Goal: Navigation & Orientation: Find specific page/section

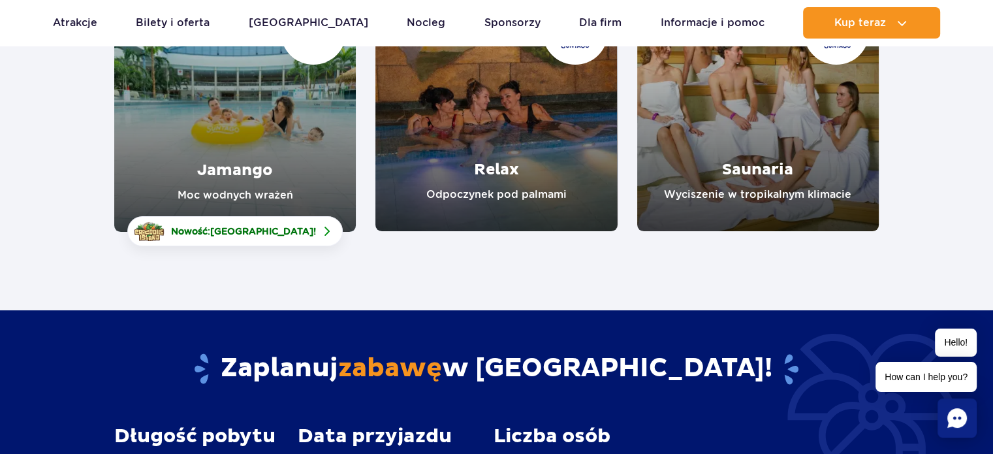
click at [495, 172] on link "Relax" at bounding box center [496, 111] width 242 height 242
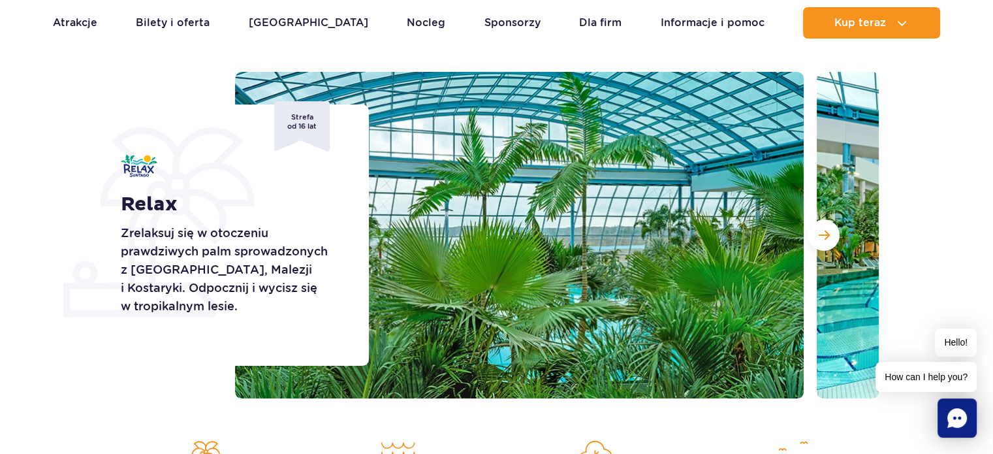
scroll to position [131, 0]
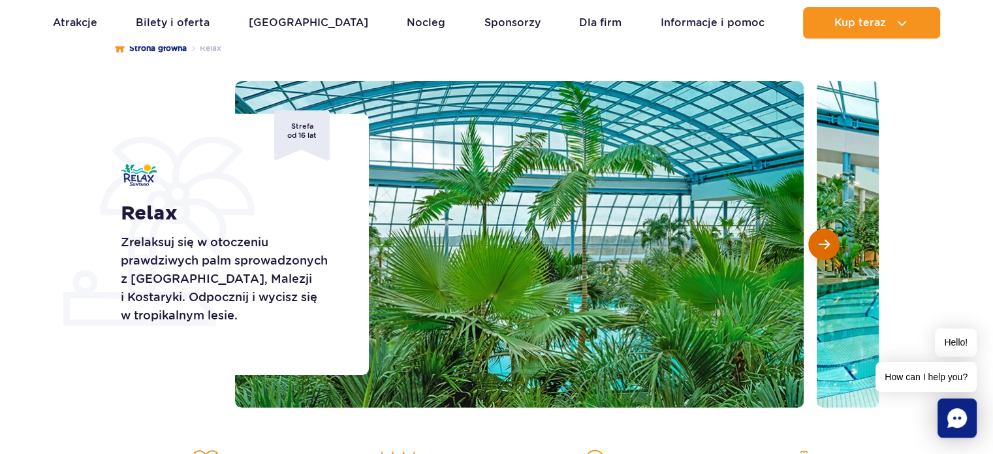
click at [819, 250] on button "Następny slajd" at bounding box center [823, 243] width 31 height 31
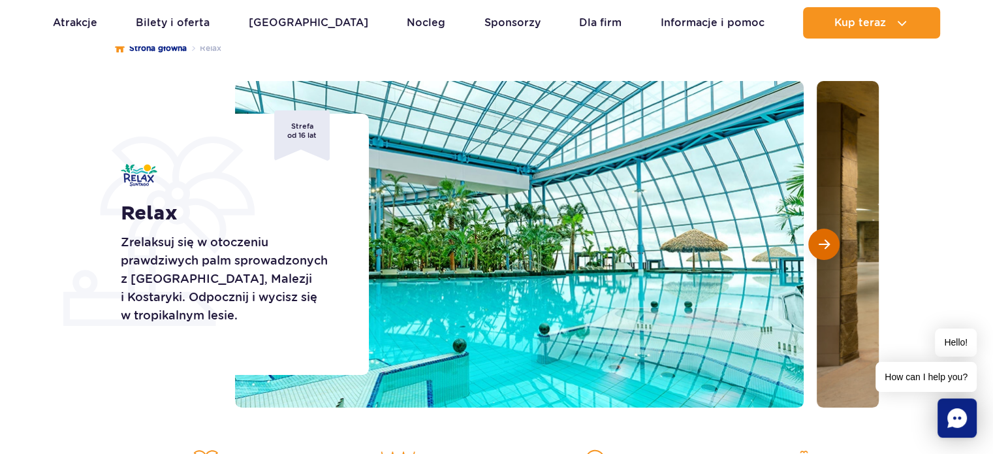
click at [819, 250] on span "Następny slajd" at bounding box center [824, 244] width 11 height 12
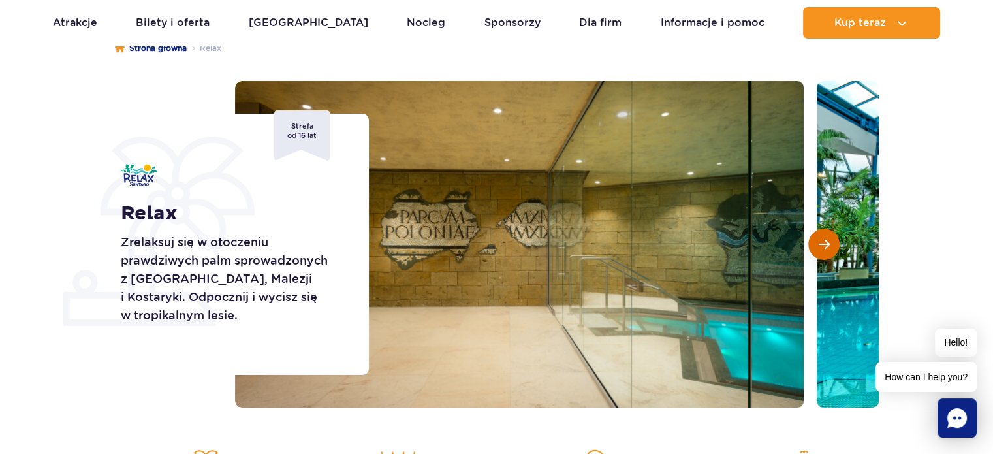
click at [819, 250] on span "Następny slajd" at bounding box center [824, 244] width 11 height 12
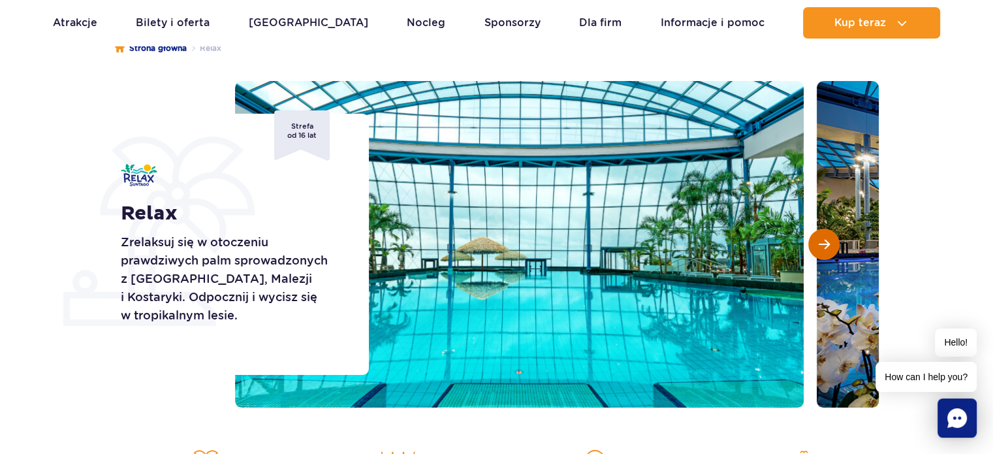
click at [833, 244] on button "Następny slajd" at bounding box center [823, 243] width 31 height 31
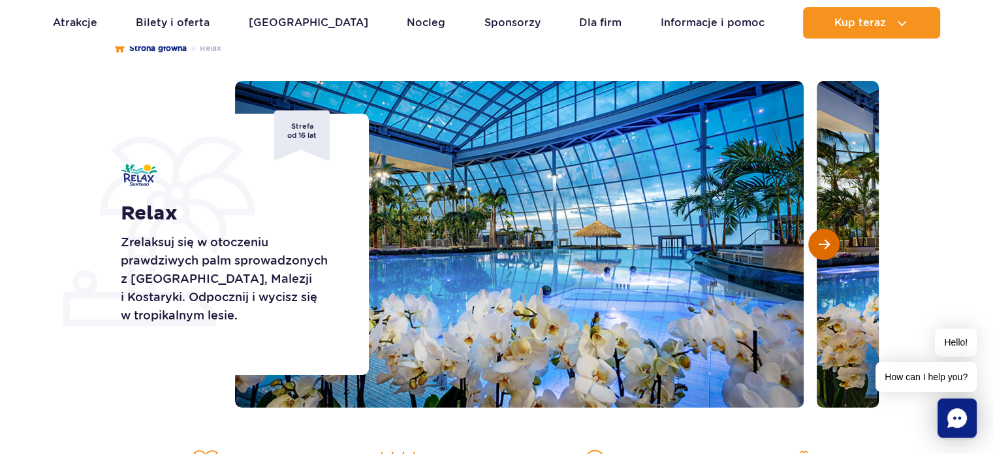
click at [833, 244] on button "Następny slajd" at bounding box center [823, 243] width 31 height 31
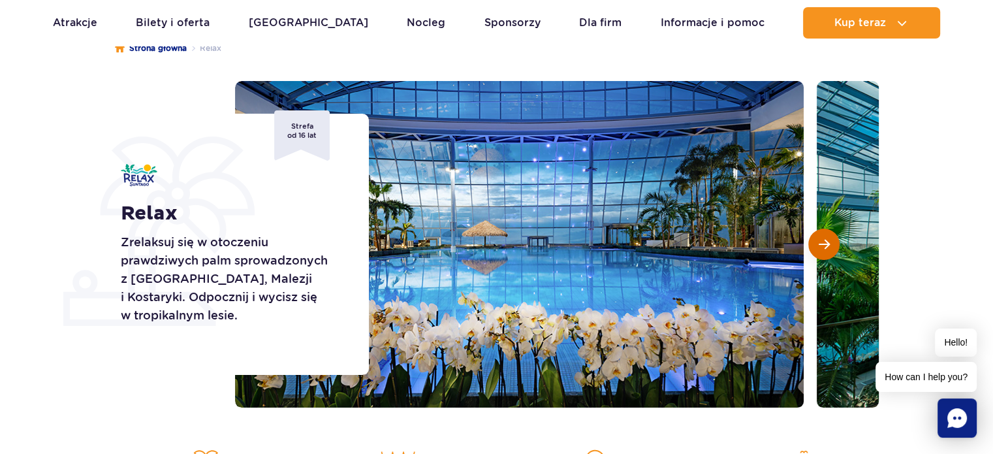
click at [833, 244] on button "Następny slajd" at bounding box center [823, 243] width 31 height 31
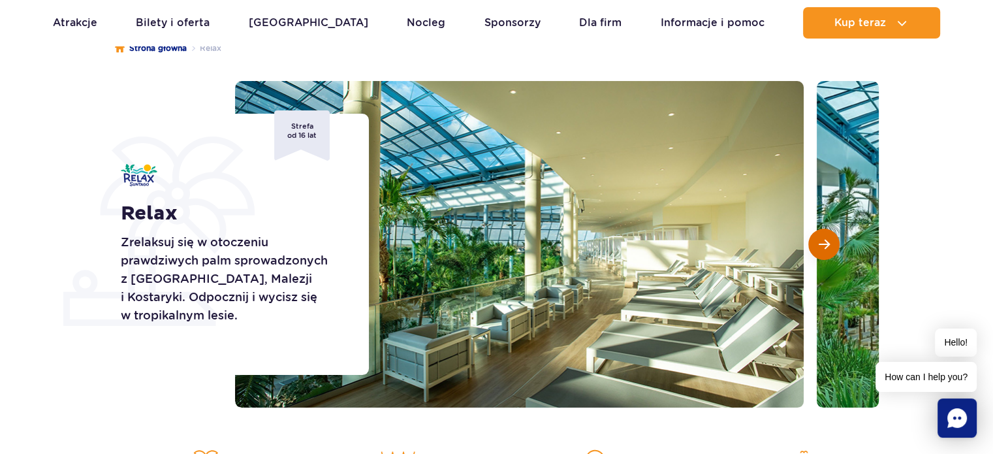
click at [833, 244] on button "Następny slajd" at bounding box center [823, 243] width 31 height 31
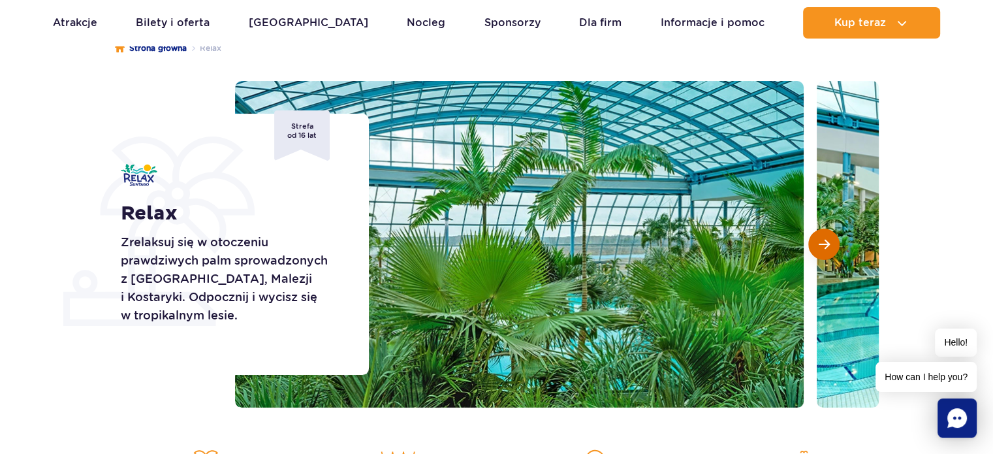
click at [833, 244] on button "Następny slajd" at bounding box center [823, 243] width 31 height 31
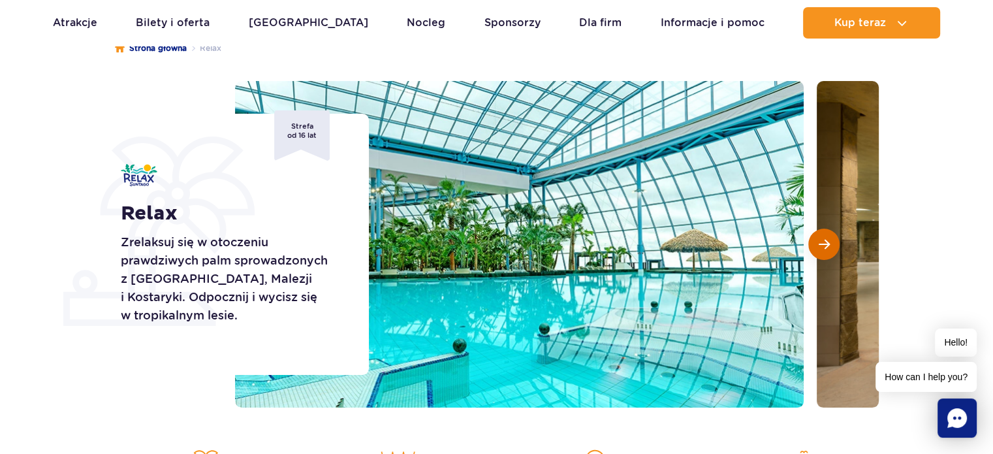
click at [833, 244] on button "Następny slajd" at bounding box center [823, 243] width 31 height 31
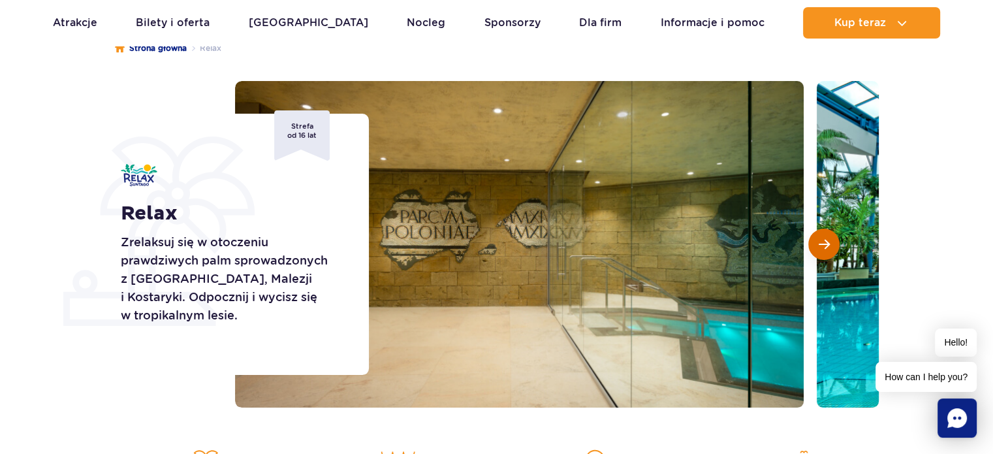
click at [833, 244] on button "Następny slajd" at bounding box center [823, 243] width 31 height 31
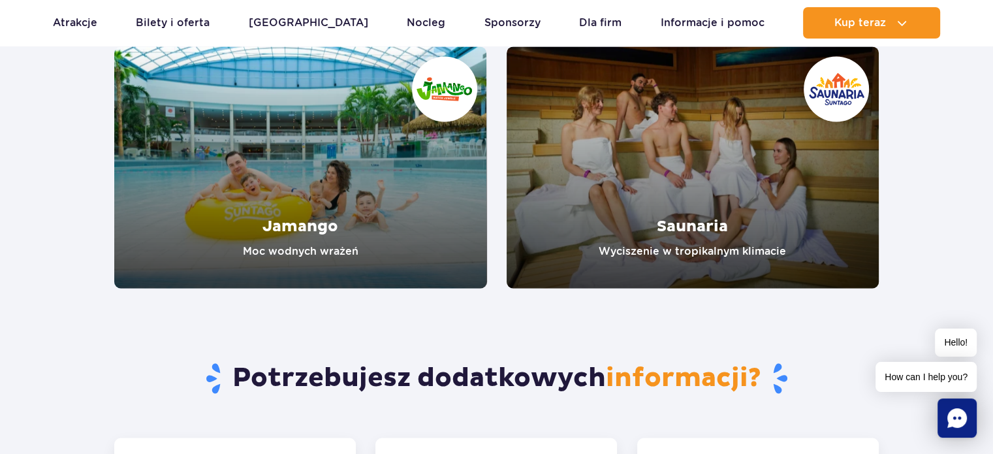
scroll to position [2024, 0]
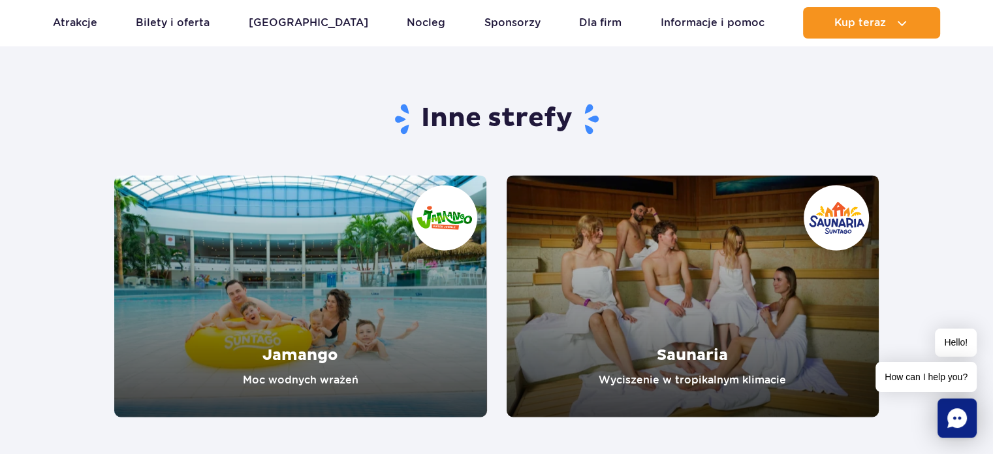
click at [752, 240] on link "Saunaria" at bounding box center [693, 296] width 373 height 242
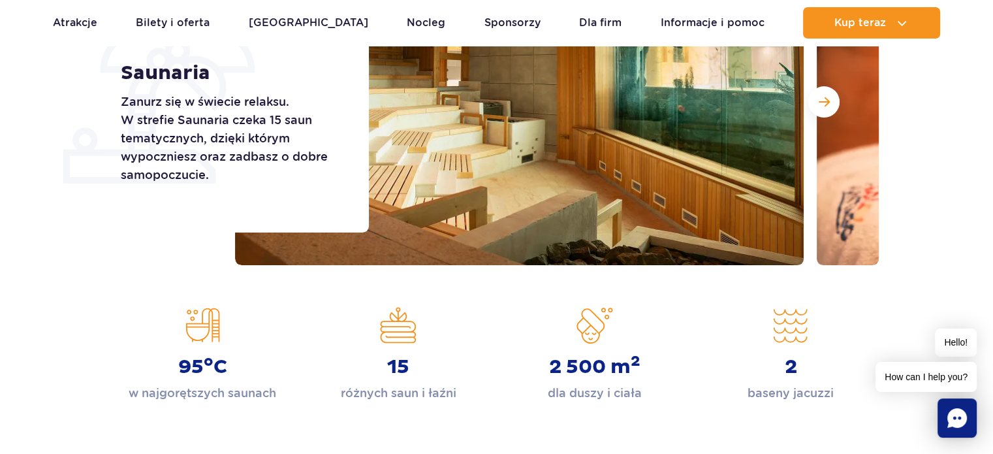
scroll to position [326, 0]
